Goal: Information Seeking & Learning: Find specific page/section

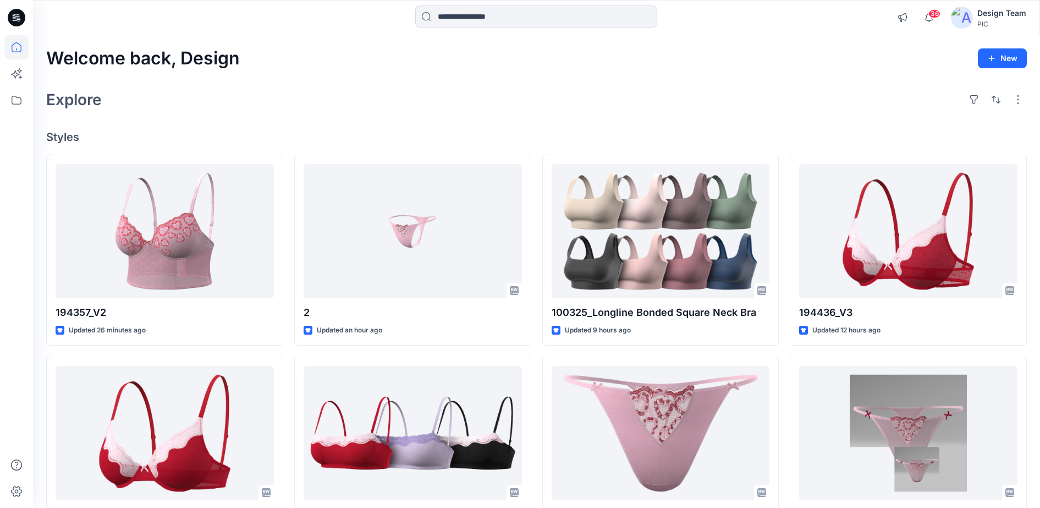
scroll to position [1100, 0]
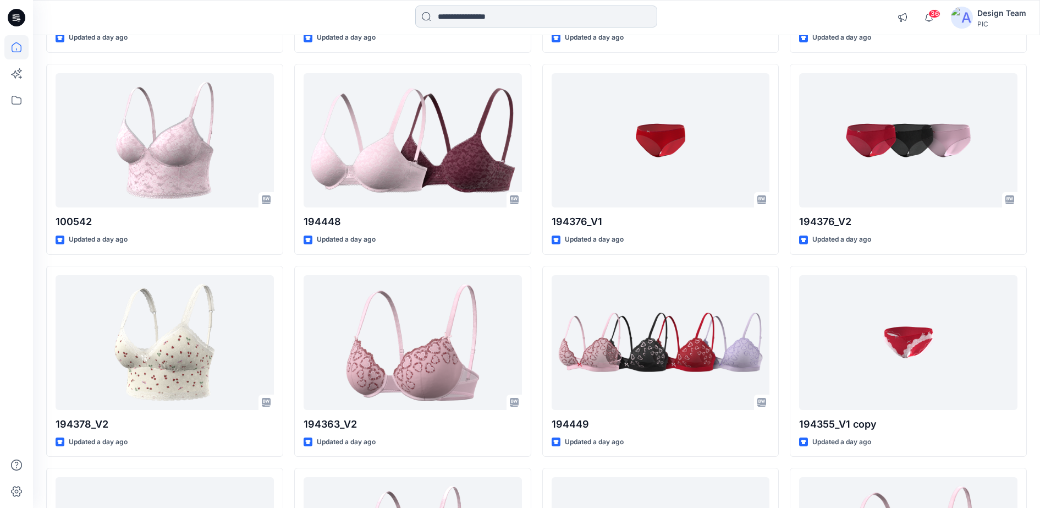
click at [597, 26] on input at bounding box center [536, 17] width 242 height 22
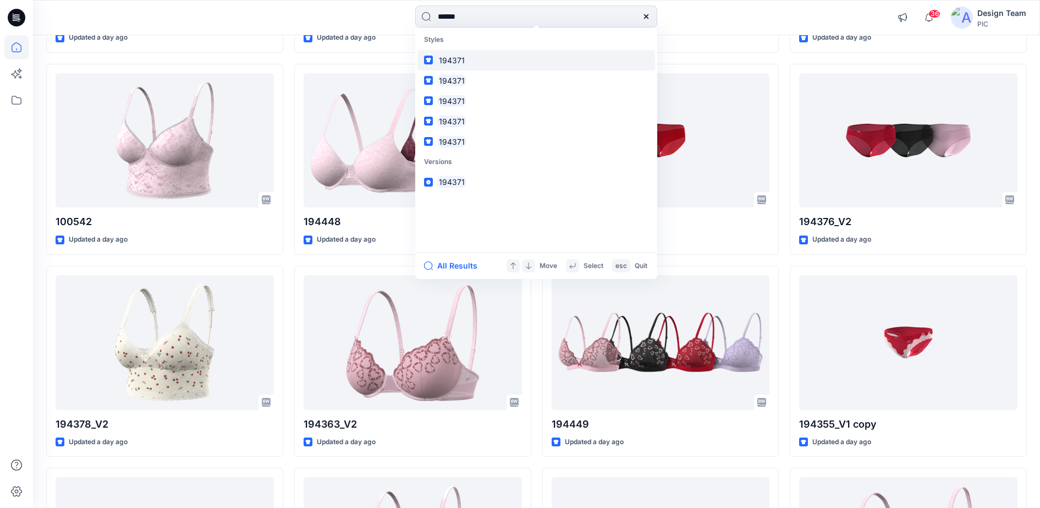
type input "******"
click at [450, 60] on mark "194371" at bounding box center [451, 60] width 29 height 13
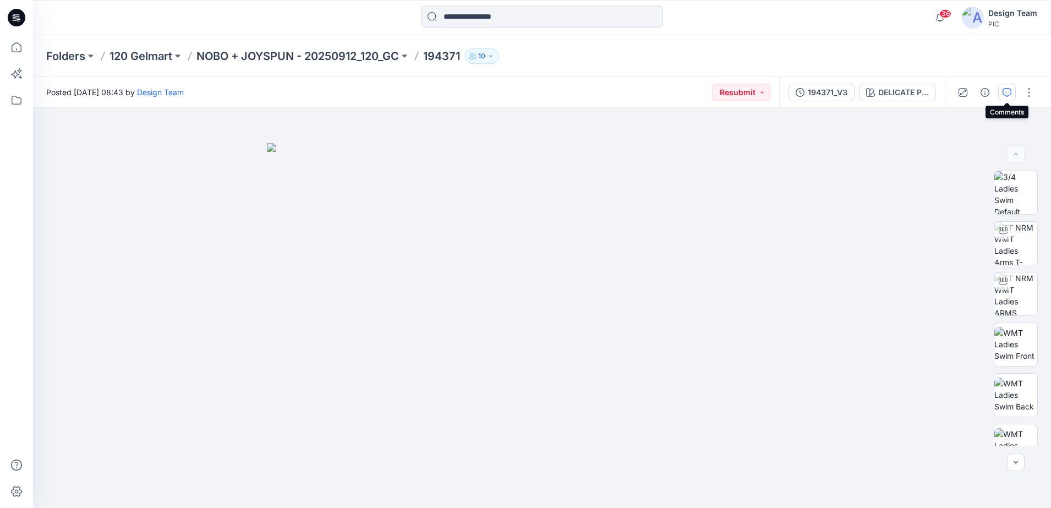
click at [1003, 94] on icon "button" at bounding box center [1006, 92] width 9 height 9
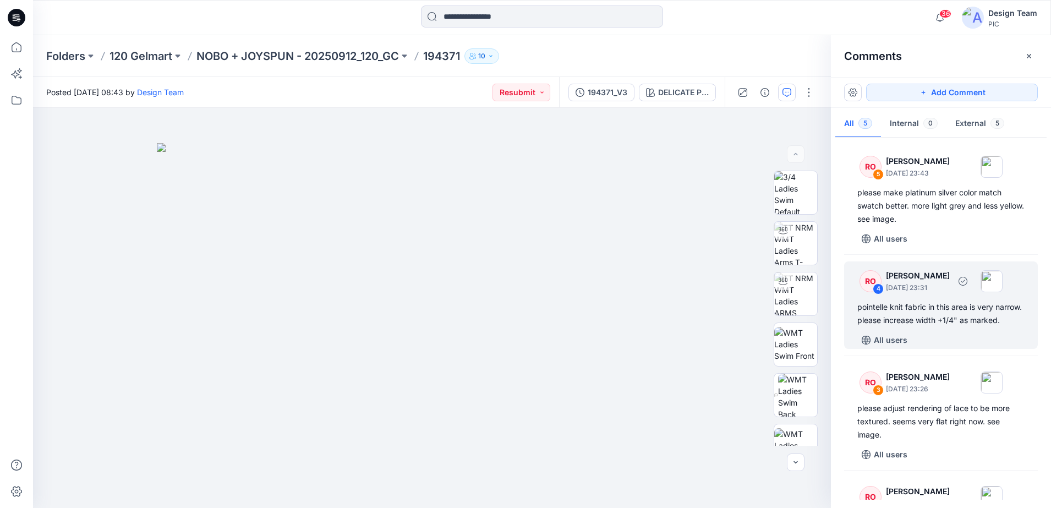
click at [894, 301] on div "pointelle knit fabric in this area is very narrow. please increase width +1/4" …" at bounding box center [940, 313] width 167 height 26
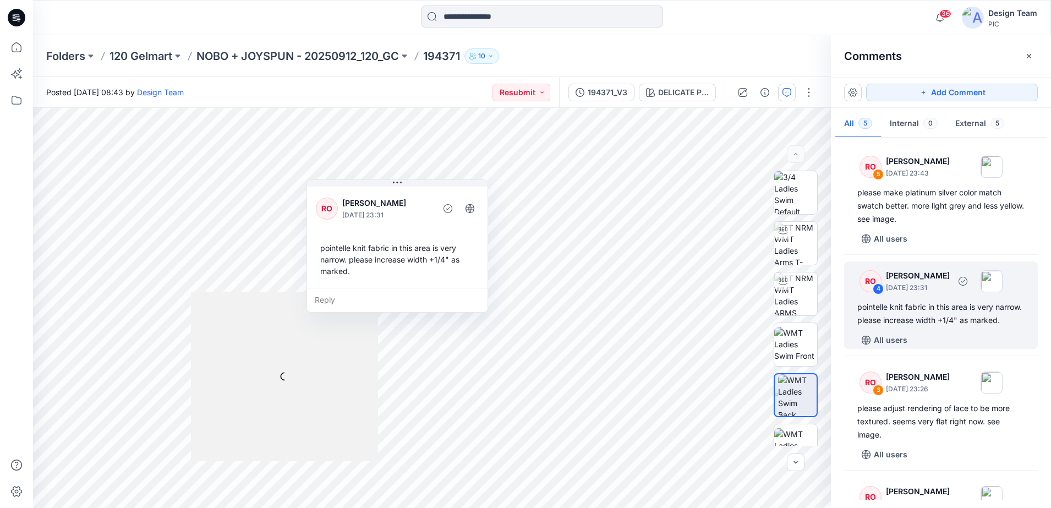
click at [866, 279] on div "RO" at bounding box center [870, 281] width 22 height 22
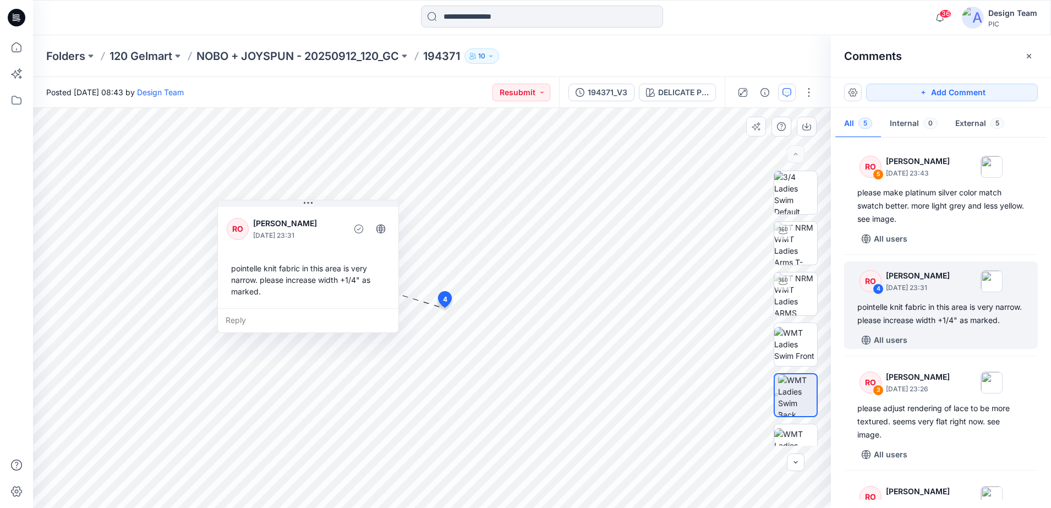
drag, startPoint x: 425, startPoint y: 221, endPoint x: 336, endPoint y: 241, distance: 91.4
click at [336, 241] on div "RO Raquel Ortiz October 08, 2025 23:31" at bounding box center [308, 228] width 163 height 30
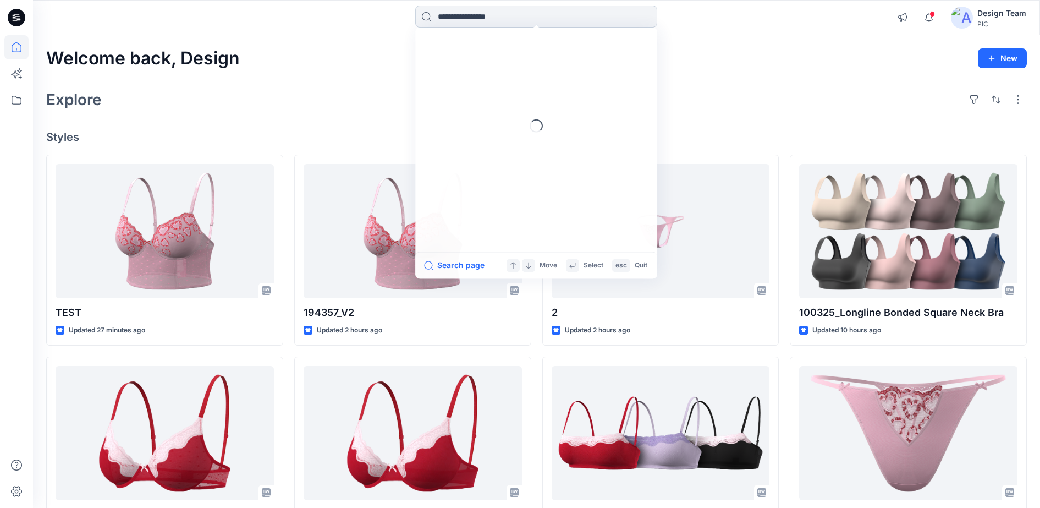
click at [479, 20] on input at bounding box center [536, 17] width 242 height 22
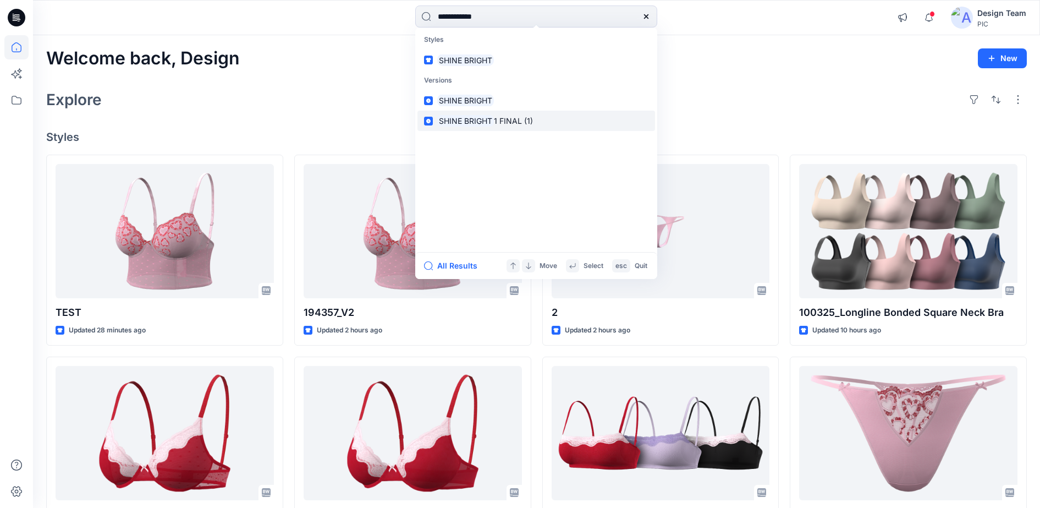
type input "**********"
click at [476, 125] on mark "SHINE BRIGHT" at bounding box center [465, 120] width 57 height 13
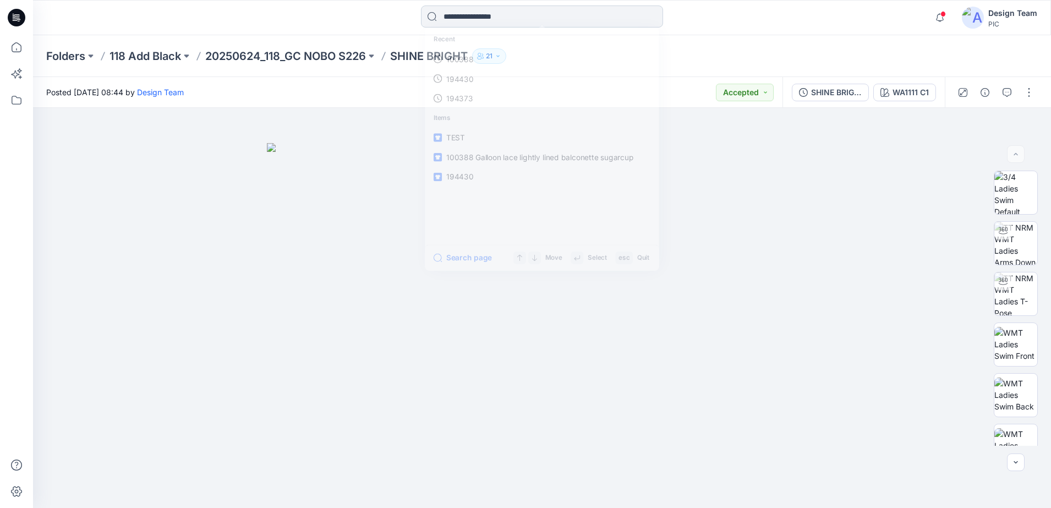
click at [474, 17] on input at bounding box center [542, 17] width 242 height 22
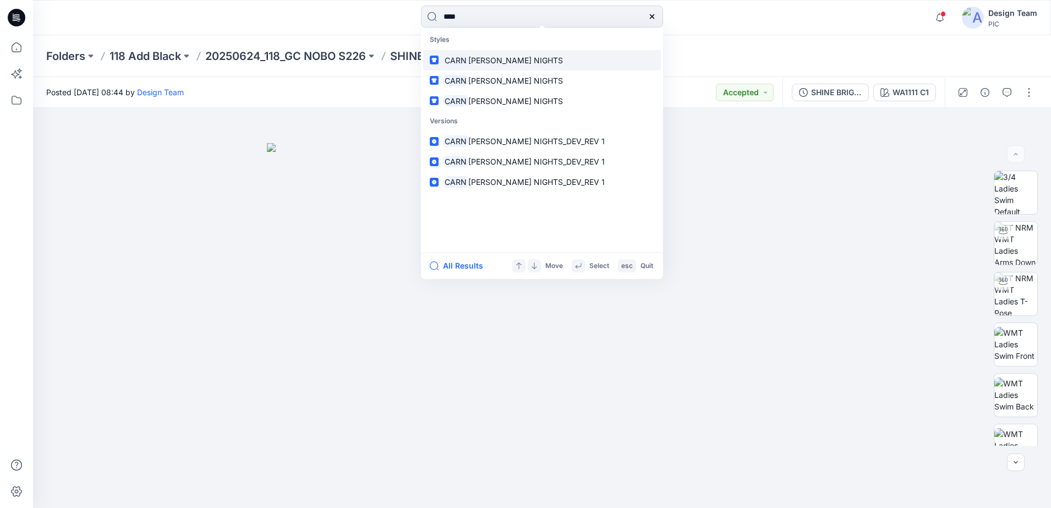
type input "****"
click at [492, 65] on p "[PERSON_NAME] NIGHTS" at bounding box center [503, 60] width 120 height 12
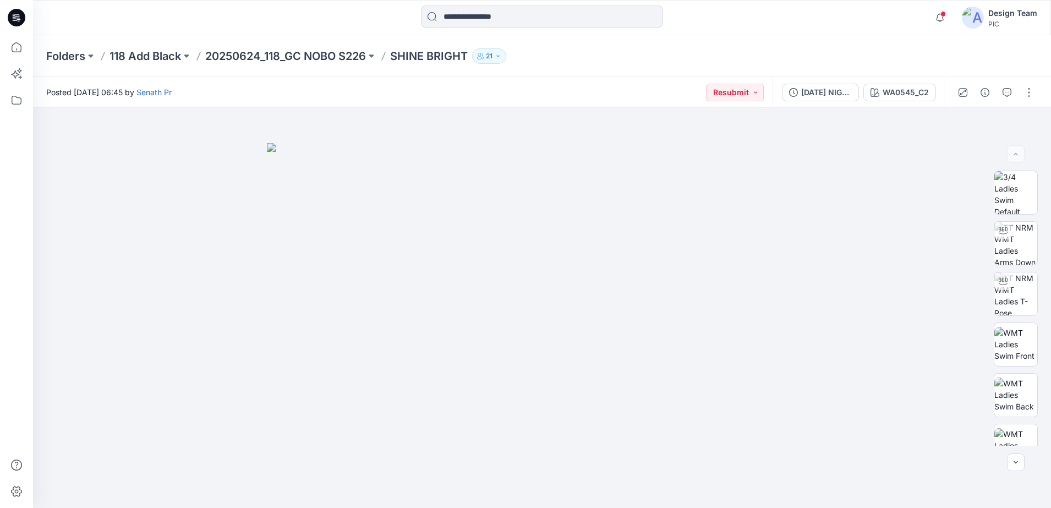
click at [485, 28] on div at bounding box center [542, 18] width 242 height 24
click at [461, 23] on input at bounding box center [542, 17] width 242 height 22
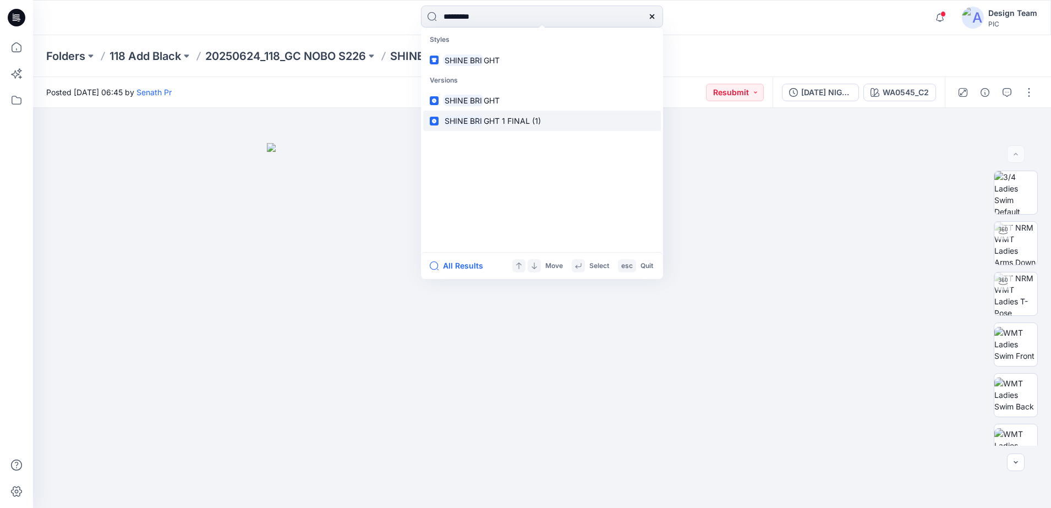
type input "*********"
click at [483, 124] on span "GHT 1 FINAL (1)" at bounding box center [511, 120] width 57 height 9
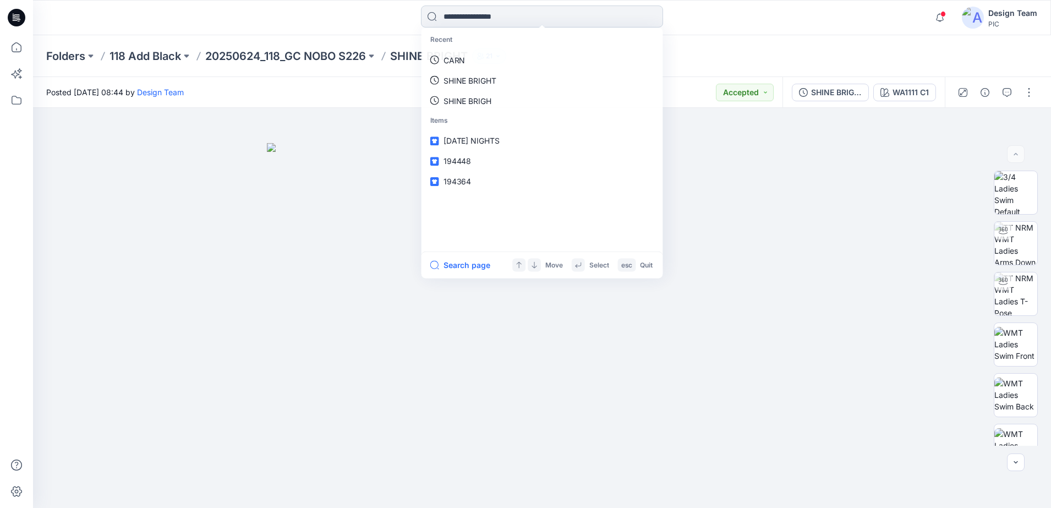
click at [515, 22] on input at bounding box center [542, 17] width 242 height 22
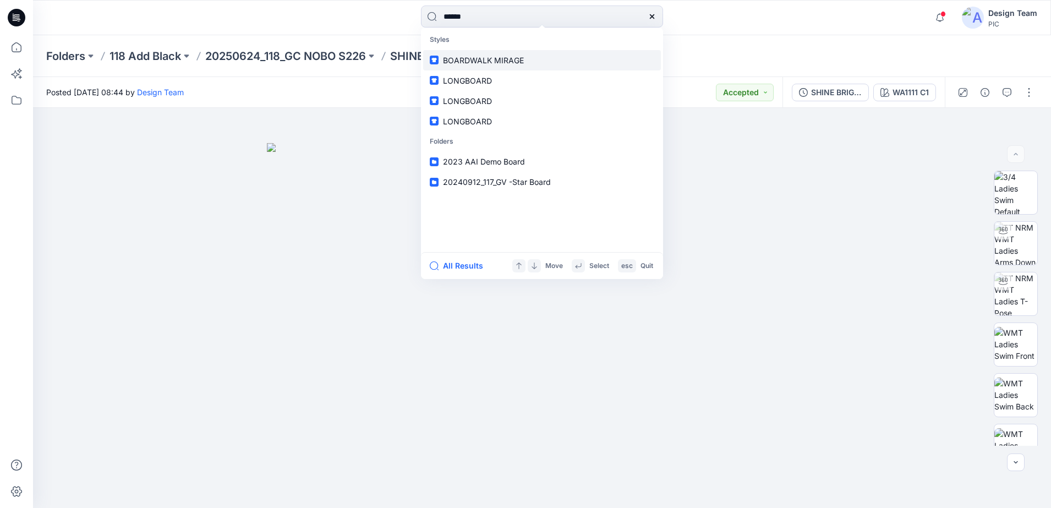
type input "*****"
click at [516, 62] on span "BOARDWALK MIRAGE" at bounding box center [483, 60] width 81 height 9
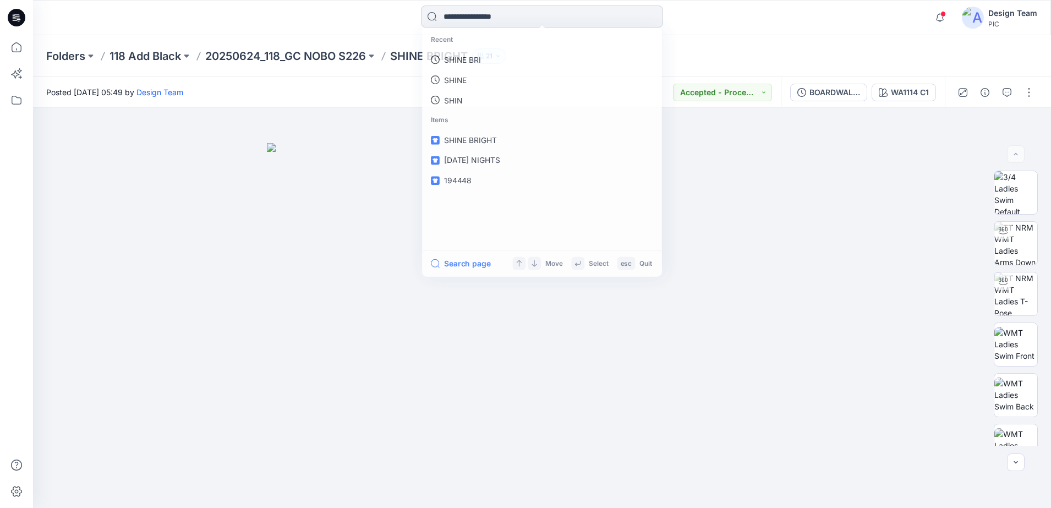
click at [491, 20] on input at bounding box center [542, 17] width 242 height 22
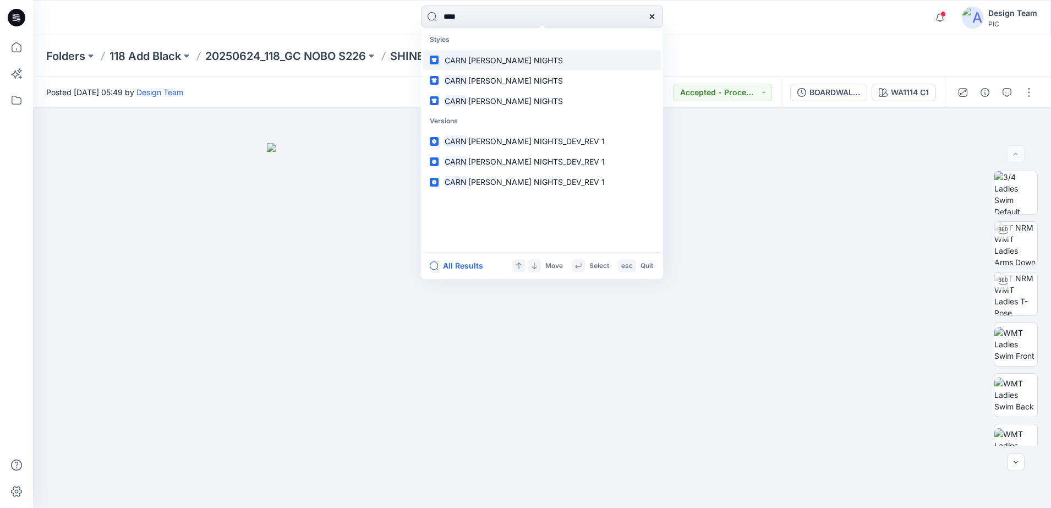
type input "****"
click at [494, 59] on span "[PERSON_NAME] NIGHTS" at bounding box center [515, 60] width 95 height 9
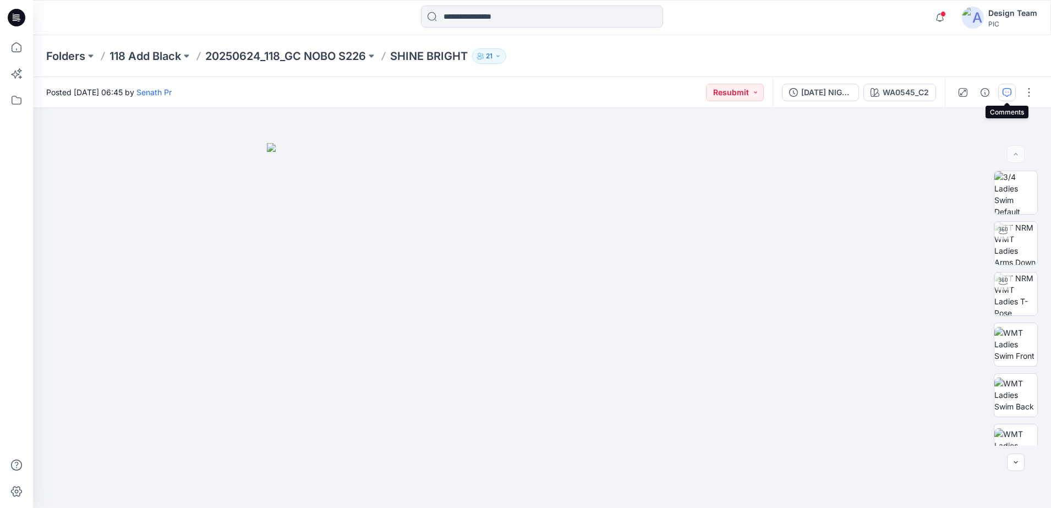
click at [1003, 87] on button "button" at bounding box center [1007, 93] width 18 height 18
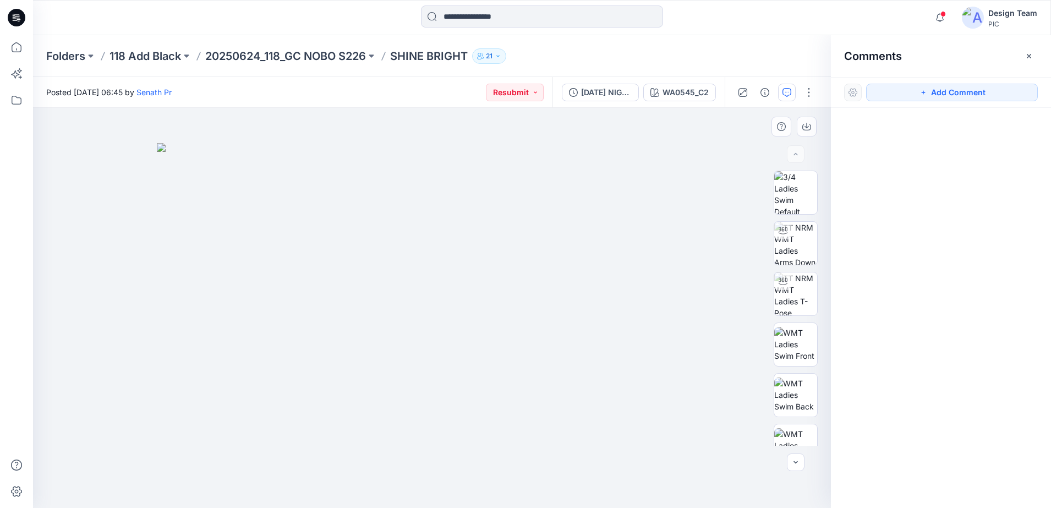
click at [523, 123] on div at bounding box center [432, 308] width 798 height 400
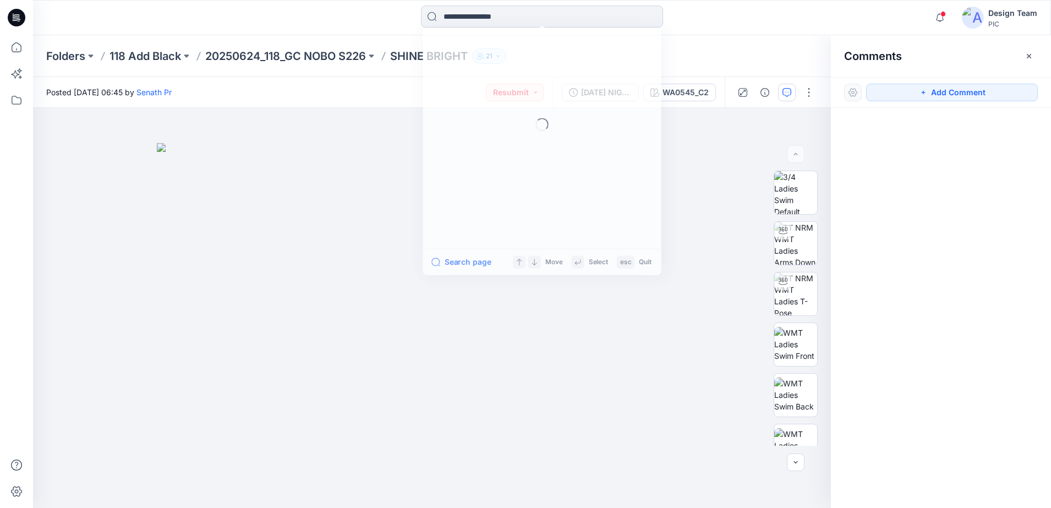
click at [464, 21] on input at bounding box center [542, 17] width 242 height 22
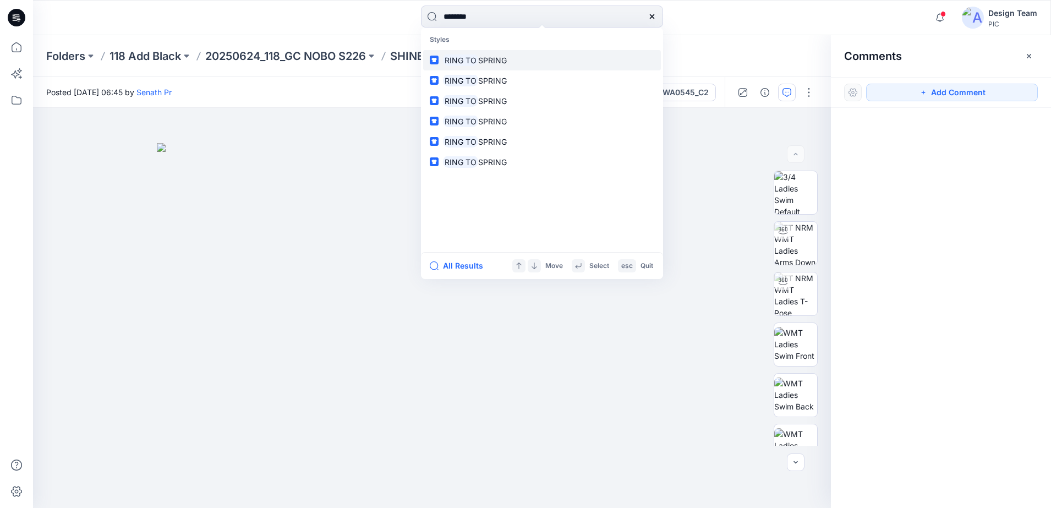
type input "*******"
click at [482, 62] on span "SPRING" at bounding box center [492, 60] width 29 height 9
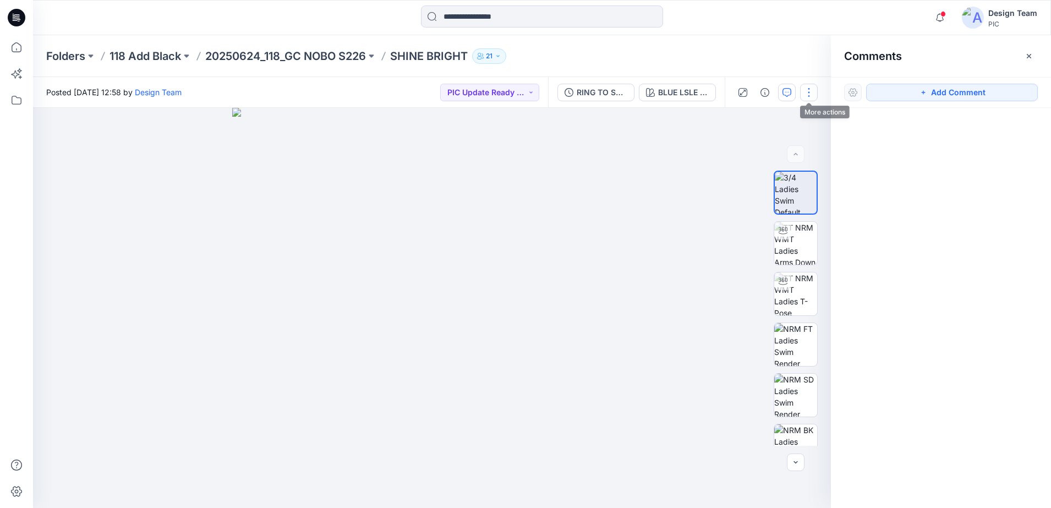
click at [807, 92] on button "button" at bounding box center [809, 93] width 18 height 18
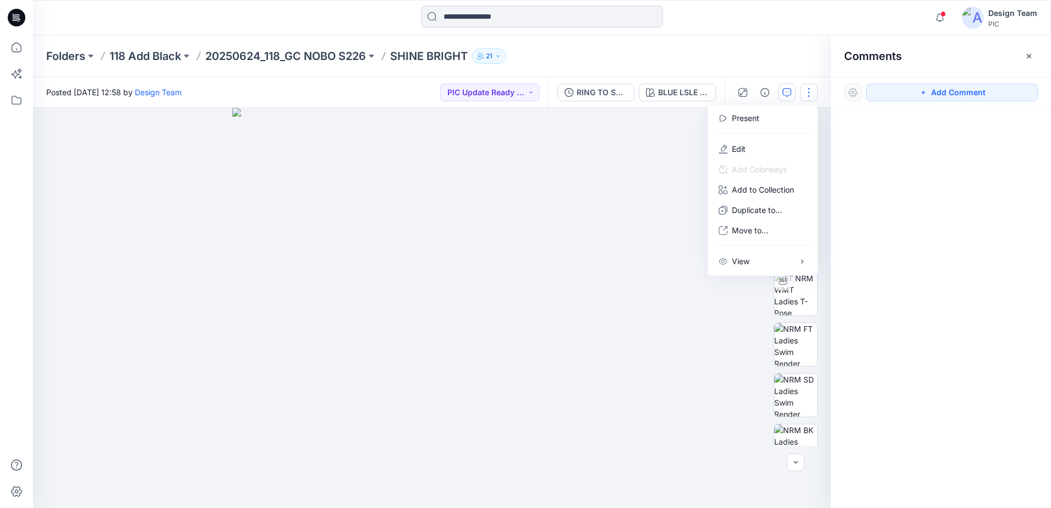
click at [604, 177] on img at bounding box center [432, 308] width 400 height 400
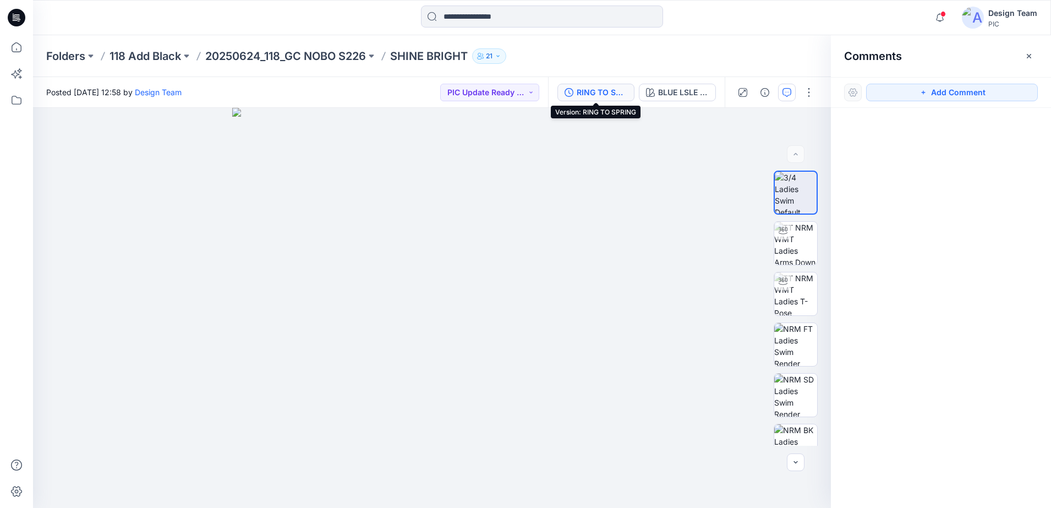
click at [612, 95] on div "RING TO SPRING" at bounding box center [601, 92] width 51 height 12
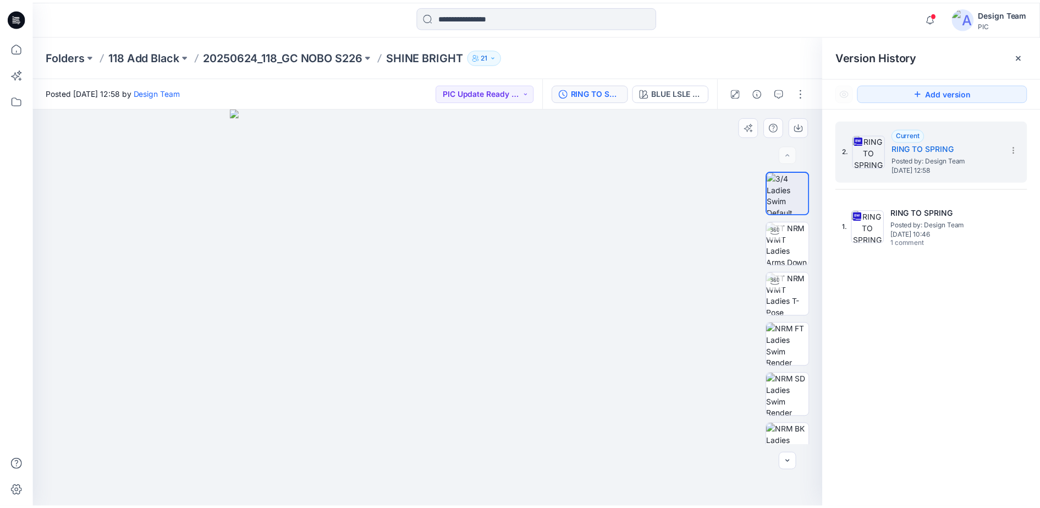
scroll to position [22, 0]
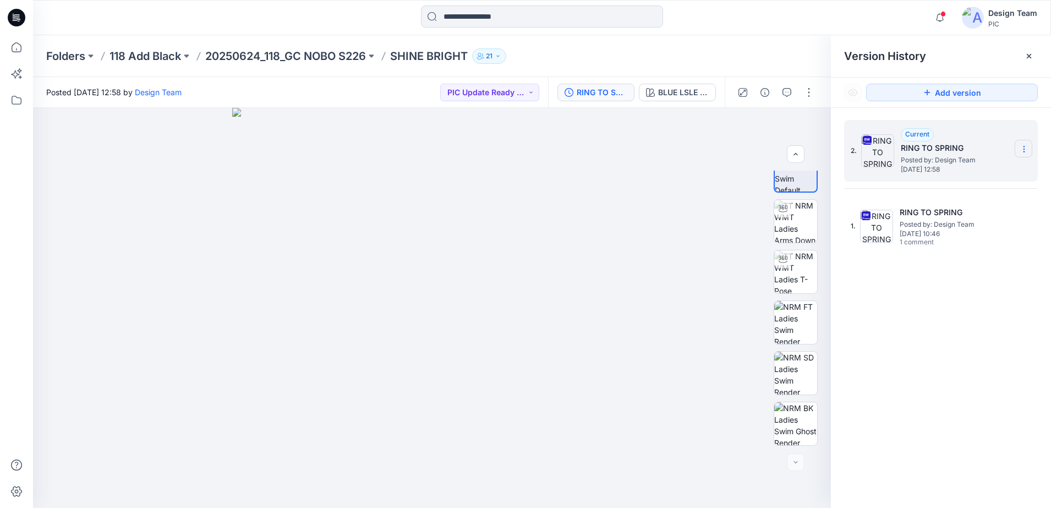
click at [1025, 151] on icon at bounding box center [1023, 149] width 9 height 9
click at [993, 175] on span "Download Source BW File" at bounding box center [968, 170] width 92 height 13
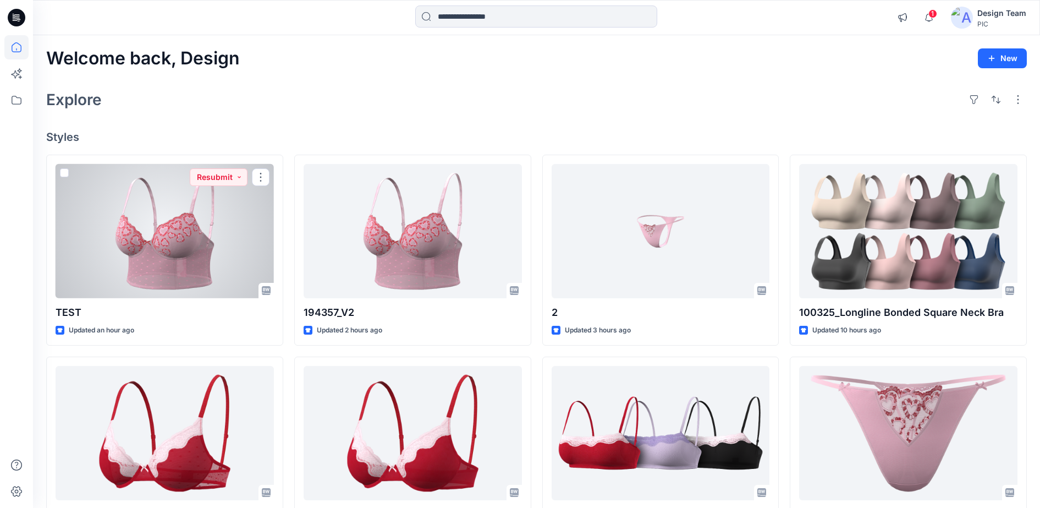
click at [87, 257] on div at bounding box center [165, 231] width 218 height 135
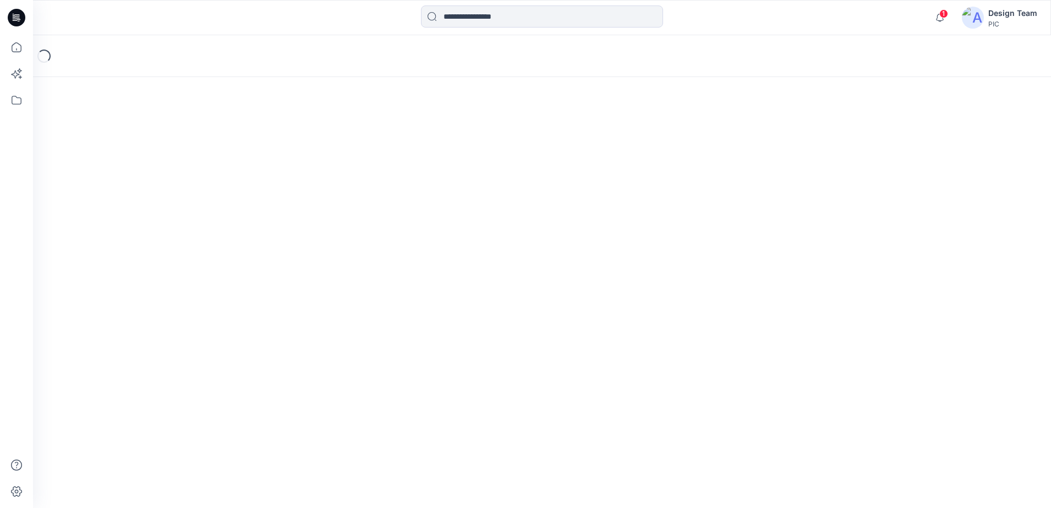
click at [87, 257] on div "Loading..." at bounding box center [542, 271] width 1018 height 472
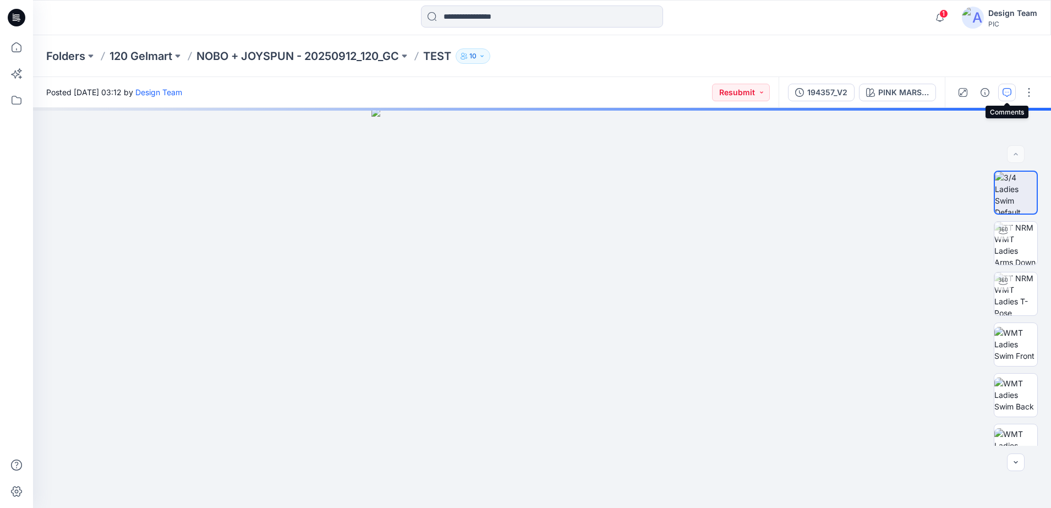
click at [1005, 95] on icon "button" at bounding box center [1006, 92] width 9 height 9
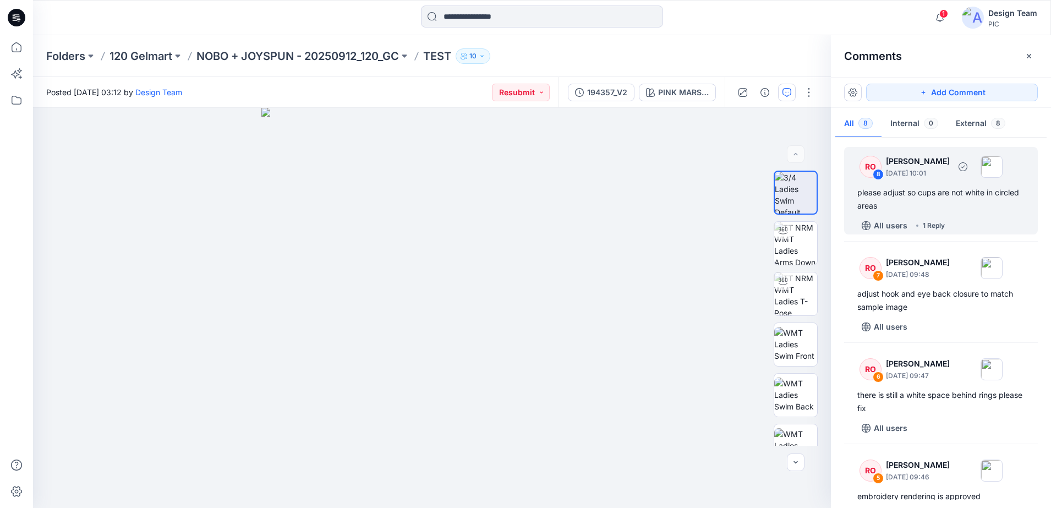
click at [883, 169] on div "RO 8 [PERSON_NAME] [DATE] 10:01" at bounding box center [926, 166] width 152 height 30
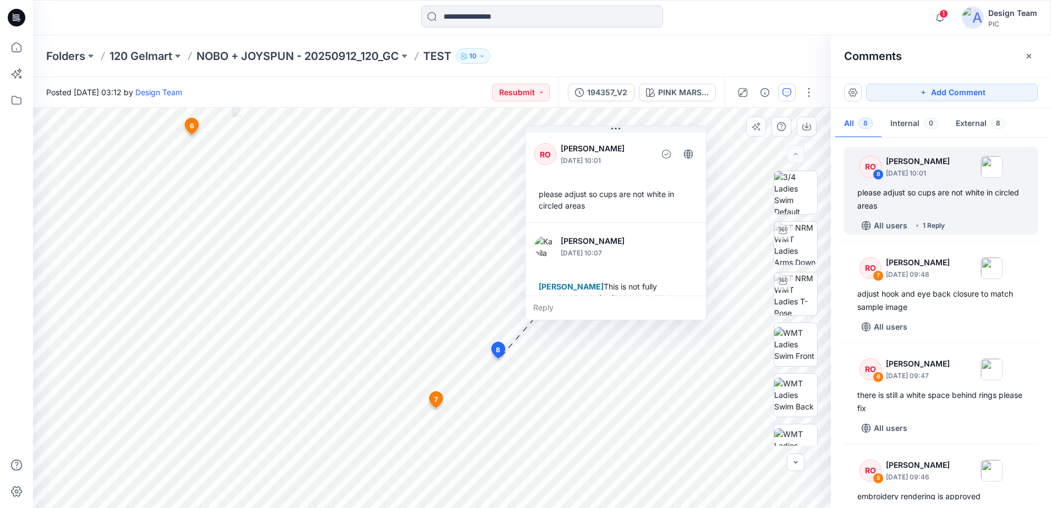
drag, startPoint x: 512, startPoint y: 355, endPoint x: 635, endPoint y: 212, distance: 189.1
click at [635, 212] on div "please adjust so cups are not white in circled areas" at bounding box center [615, 200] width 163 height 32
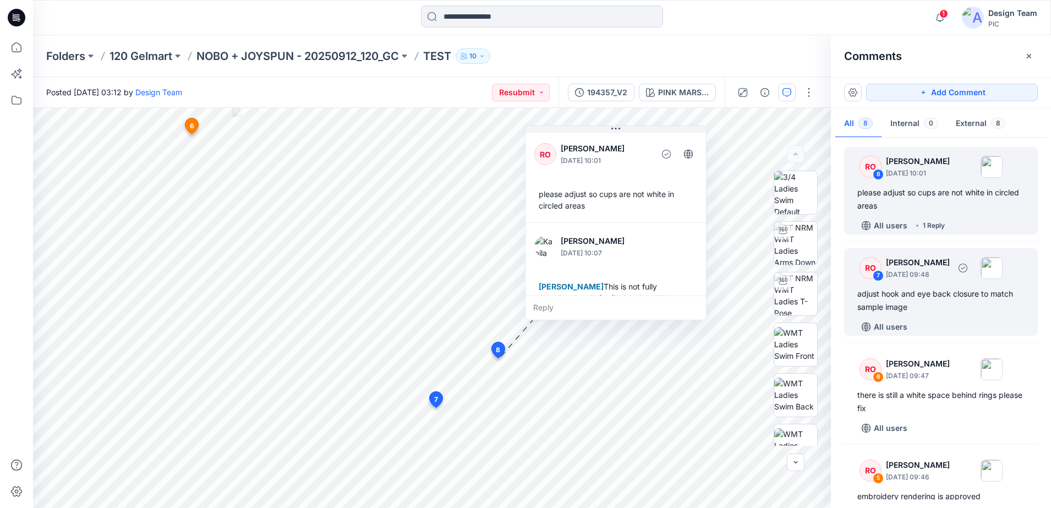
click at [855, 269] on div "RO 7" at bounding box center [865, 268] width 31 height 22
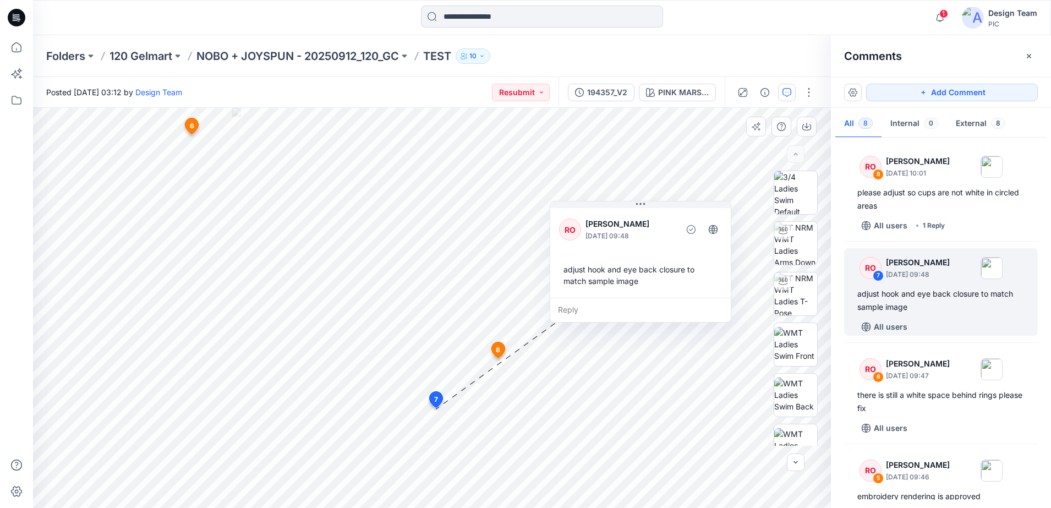
drag, startPoint x: 468, startPoint y: 334, endPoint x: 681, endPoint y: 294, distance: 217.1
click at [681, 294] on div "RO [PERSON_NAME] [DATE] 09:48 adjust hook and eye back closure to match sample …" at bounding box center [640, 252] width 180 height 92
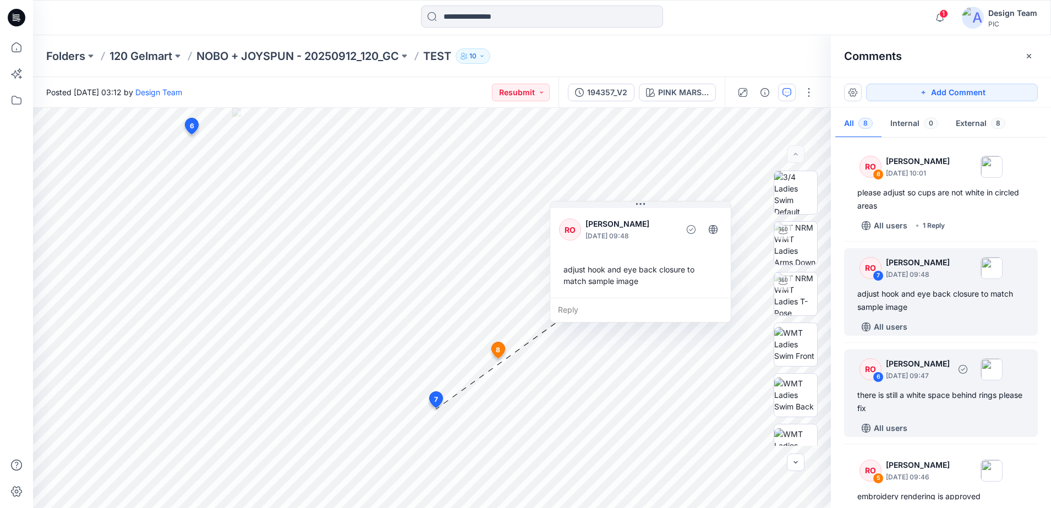
click at [866, 375] on div "RO" at bounding box center [870, 369] width 22 height 22
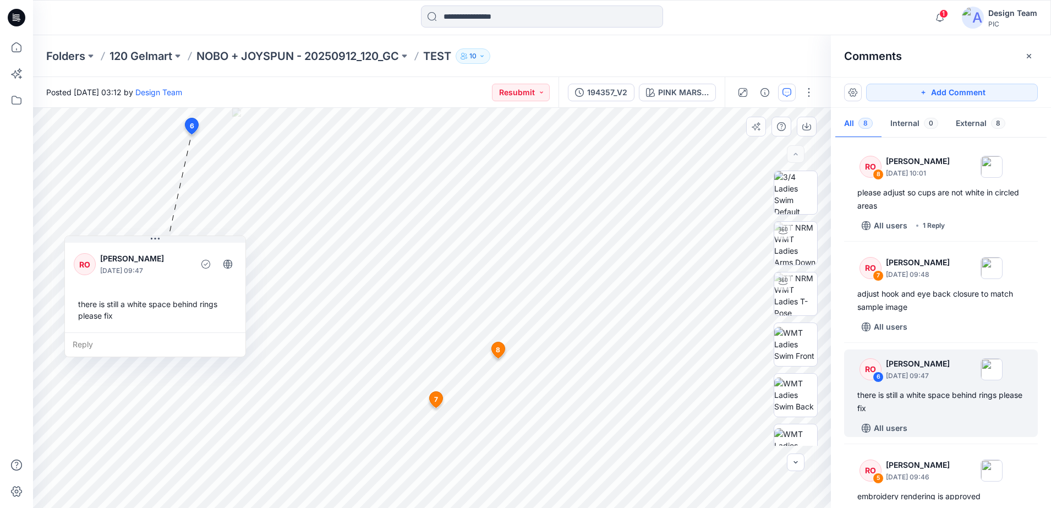
drag, startPoint x: 305, startPoint y: 309, endPoint x: 202, endPoint y: 326, distance: 103.8
click at [202, 326] on div "RO [PERSON_NAME] [DATE] 09:47 there is still a white space behind rings please …" at bounding box center [155, 286] width 180 height 92
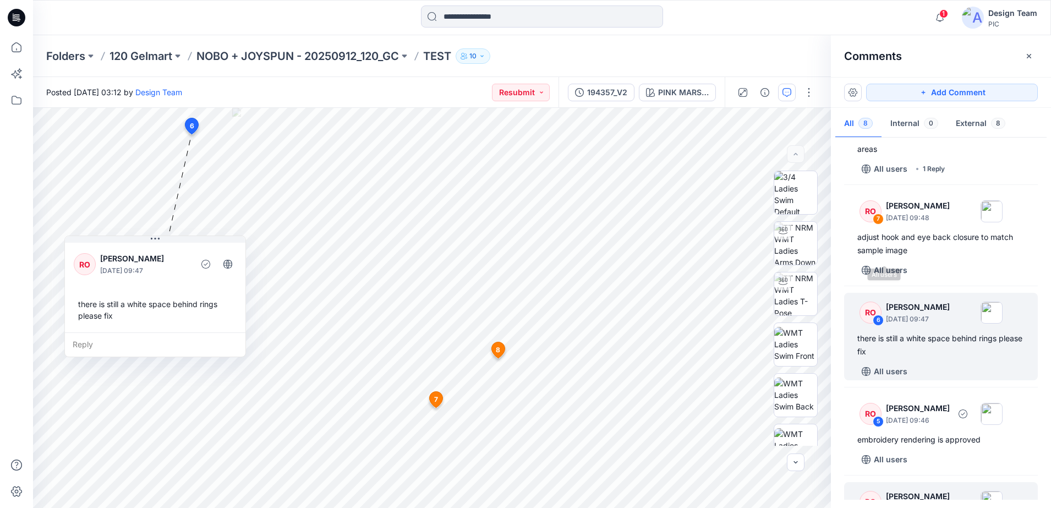
scroll to position [206, 0]
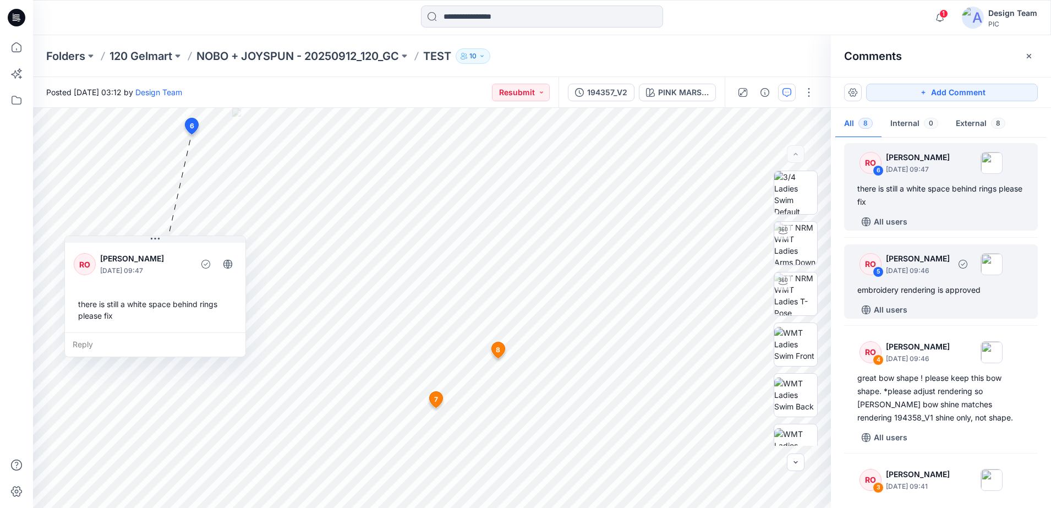
click at [862, 270] on div "RO" at bounding box center [870, 264] width 22 height 22
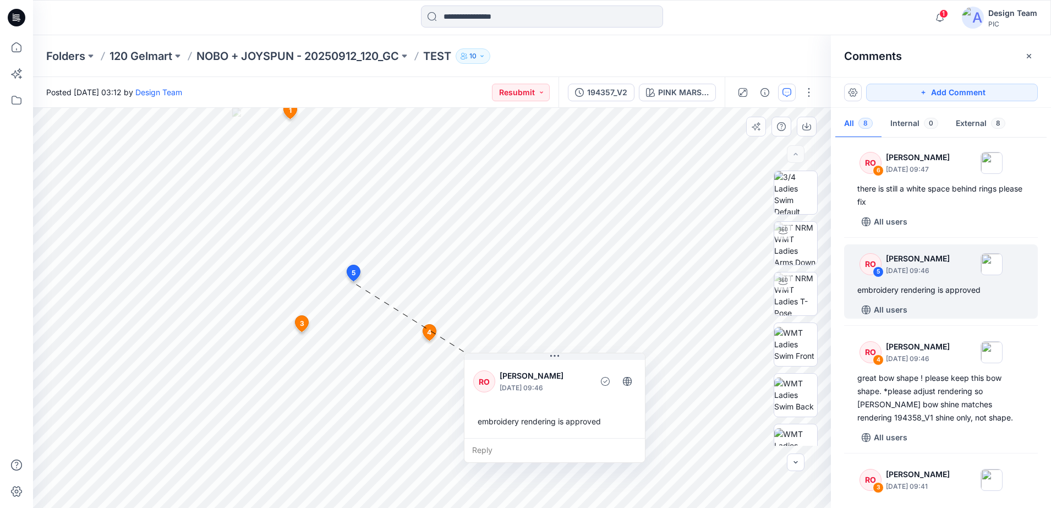
drag, startPoint x: 442, startPoint y: 338, endPoint x: 570, endPoint y: 404, distance: 143.7
click at [570, 404] on div "RO [PERSON_NAME] [DATE] 09:46 embroidery rendering is approved" at bounding box center [554, 398] width 180 height 80
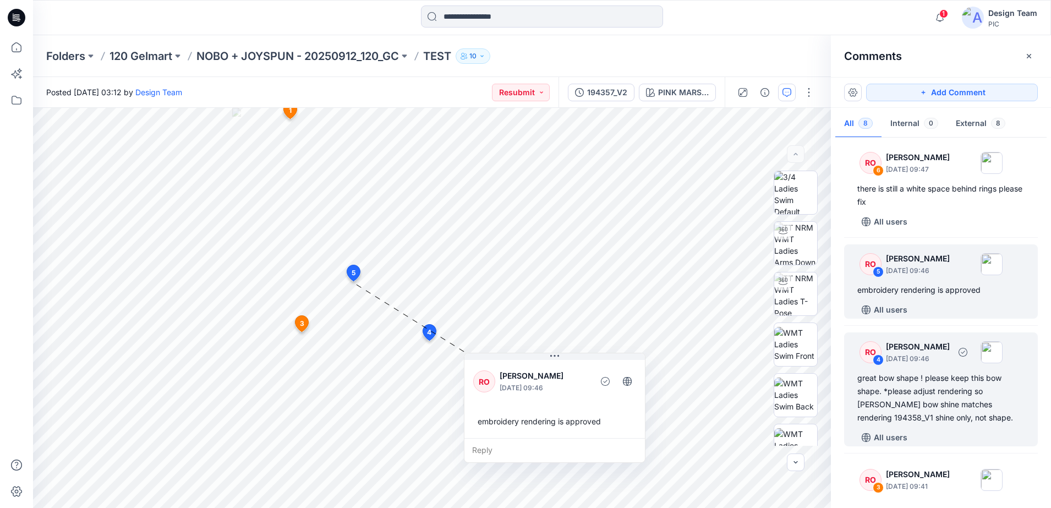
click at [863, 361] on div "RO 4" at bounding box center [870, 352] width 22 height 22
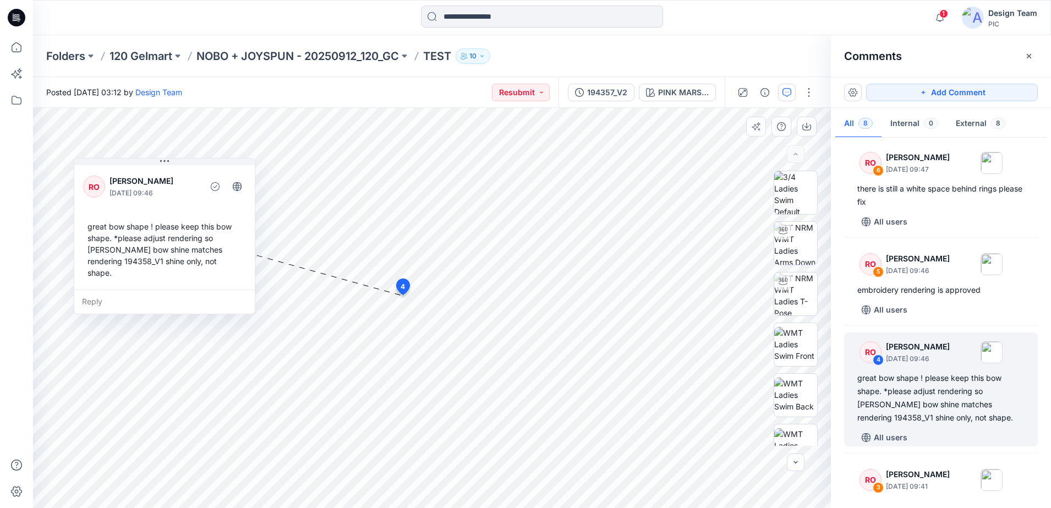
drag, startPoint x: 537, startPoint y: 336, endPoint x: 234, endPoint y: 289, distance: 306.6
click at [234, 289] on div "Reply" at bounding box center [164, 301] width 180 height 24
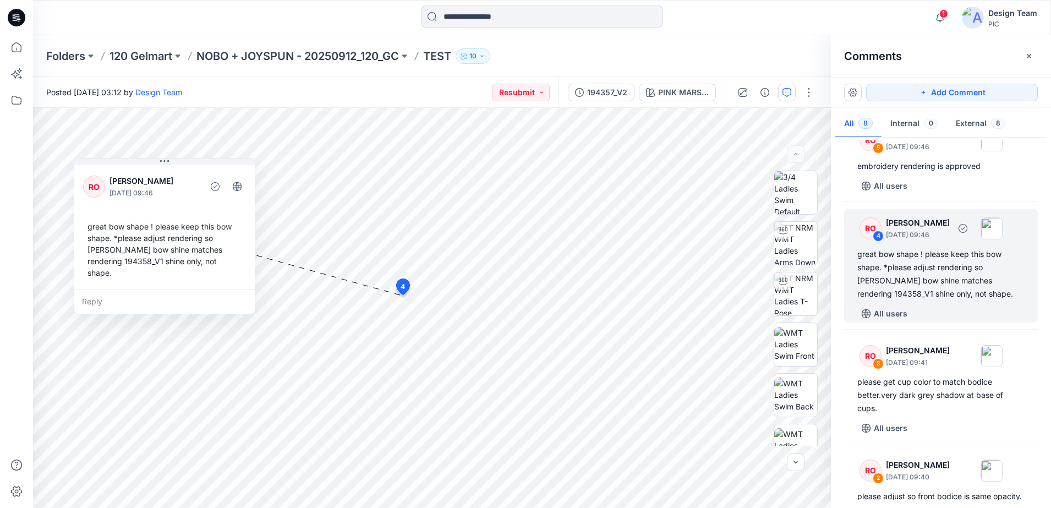
scroll to position [344, 0]
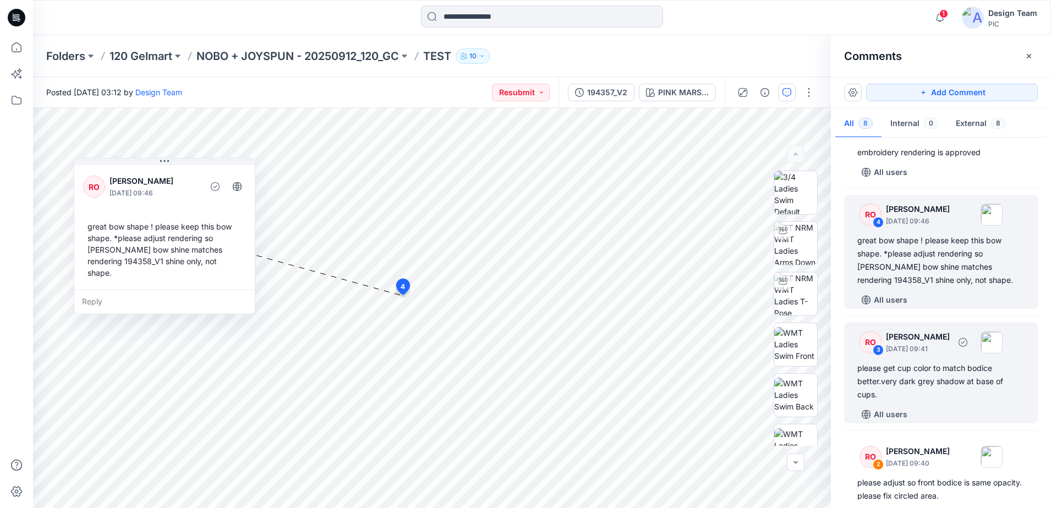
click at [869, 354] on div "RO 3 [PERSON_NAME] [DATE] 09:41" at bounding box center [926, 342] width 152 height 30
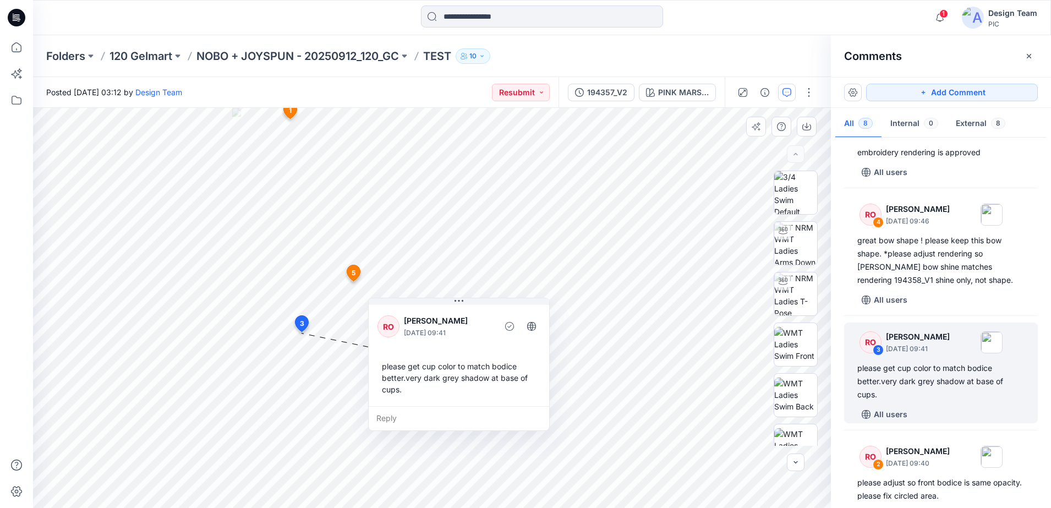
drag, startPoint x: 443, startPoint y: 349, endPoint x: 452, endPoint y: 415, distance: 66.6
click at [452, 415] on div "Reply" at bounding box center [459, 418] width 180 height 24
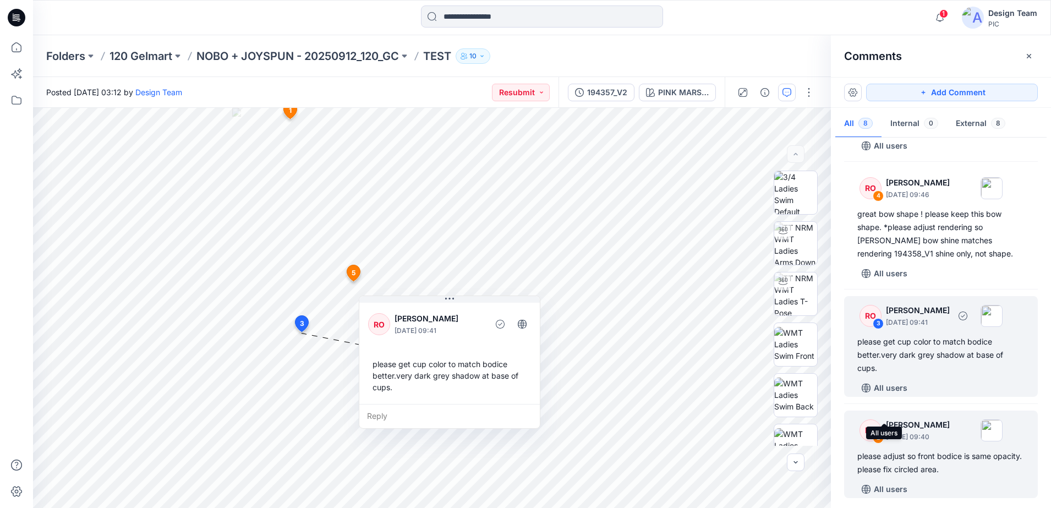
scroll to position [413, 0]
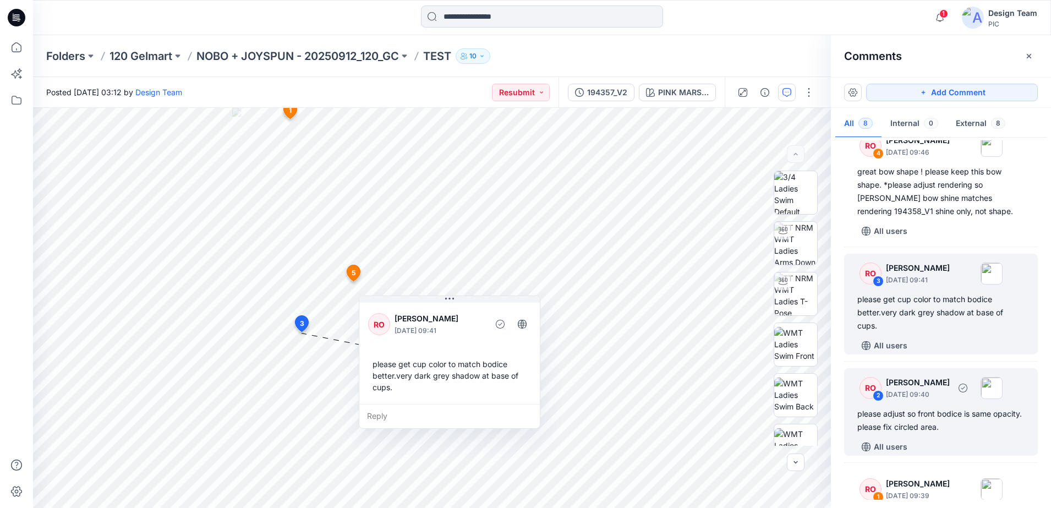
click at [866, 400] on div "RO 2 [PERSON_NAME] [DATE] 09:40" at bounding box center [926, 387] width 152 height 30
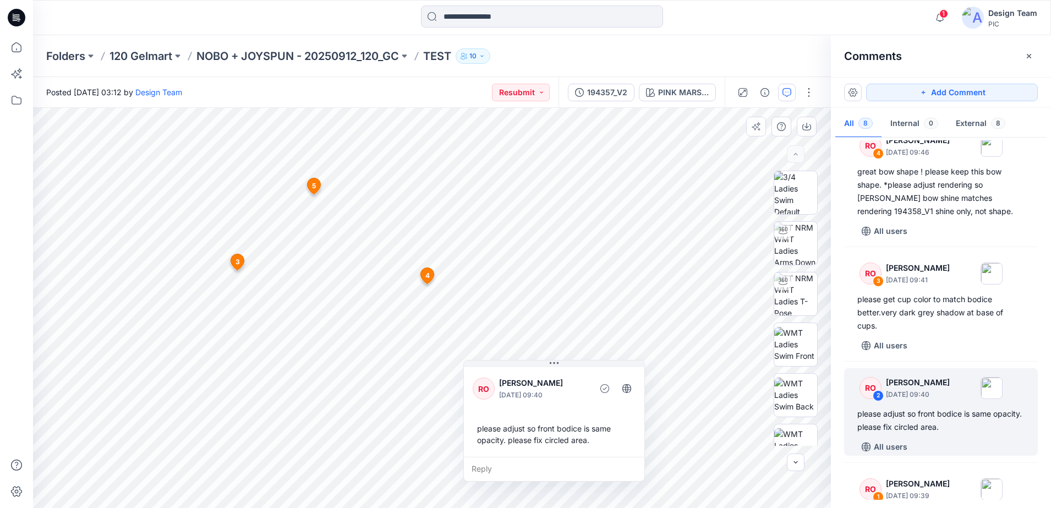
drag, startPoint x: 489, startPoint y: 315, endPoint x: 590, endPoint y: 470, distance: 184.4
click at [591, 470] on div "Reply" at bounding box center [554, 469] width 180 height 24
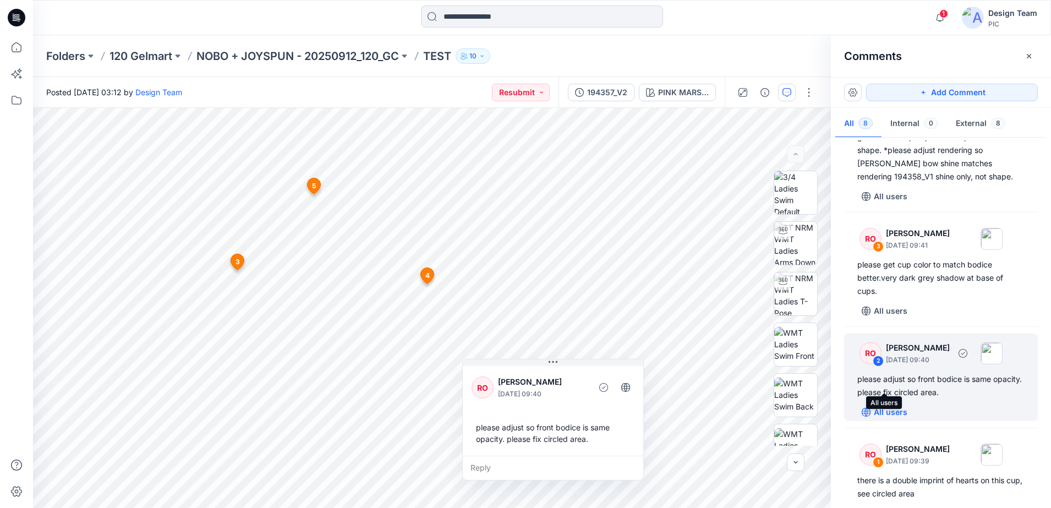
scroll to position [476, 0]
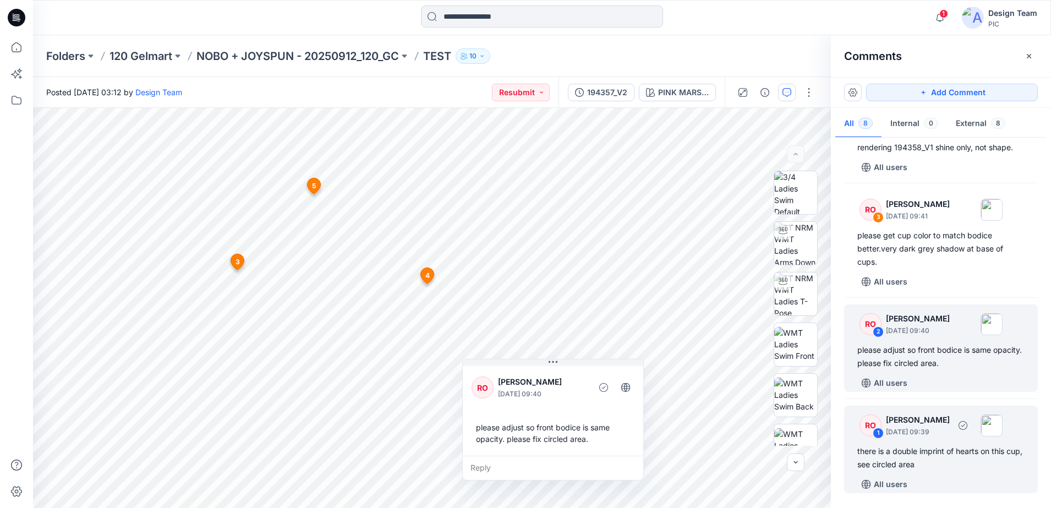
click at [877, 419] on div "RO" at bounding box center [870, 425] width 22 height 22
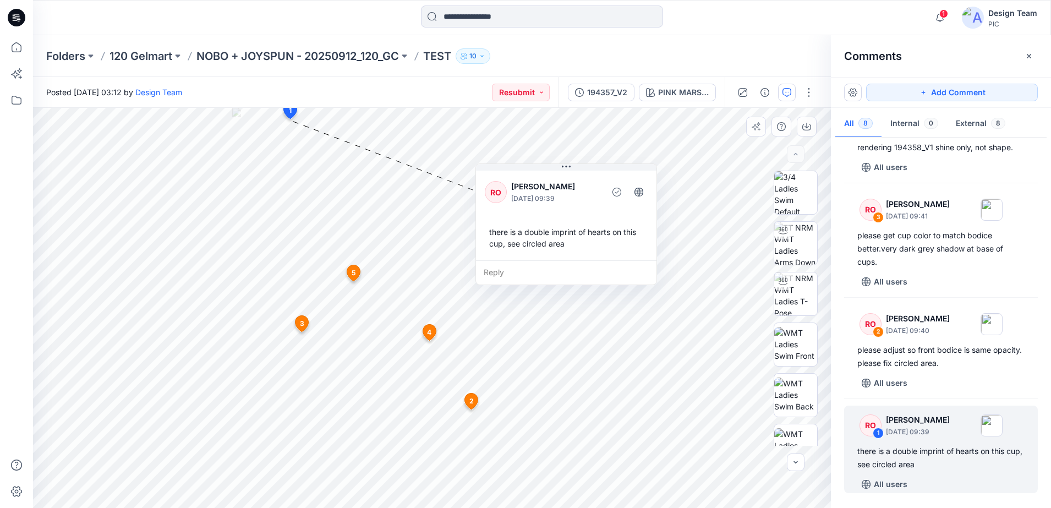
drag, startPoint x: 425, startPoint y: 259, endPoint x: 620, endPoint y: 275, distance: 196.5
click at [620, 275] on div "Reply" at bounding box center [566, 272] width 180 height 24
